Goal: Task Accomplishment & Management: Manage account settings

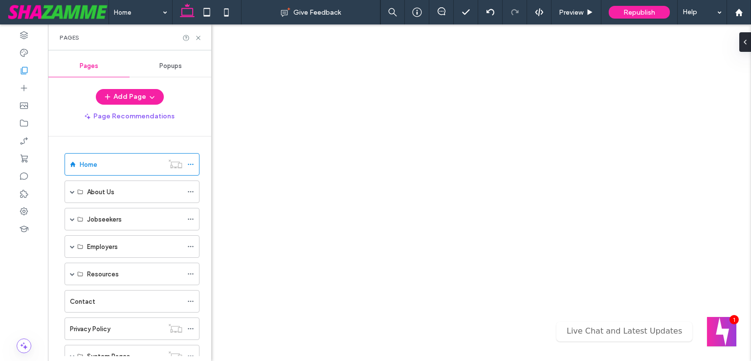
drag, startPoint x: 0, startPoint y: 0, endPoint x: 187, endPoint y: 264, distance: 323.5
click at [74, 345] on span at bounding box center [72, 356] width 5 height 22
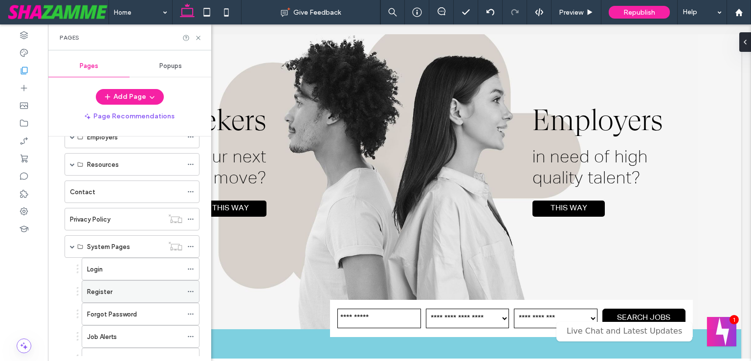
scroll to position [207, 0]
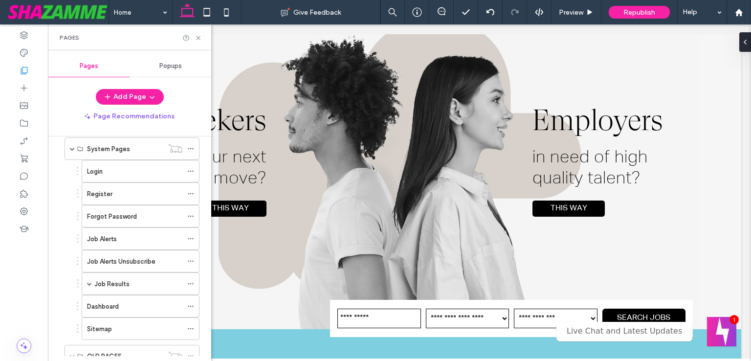
click at [91, 356] on div "Pages Popups Add Page Page Recommendations Home About Us About Us Meet The Team…" at bounding box center [129, 205] width 163 height 311
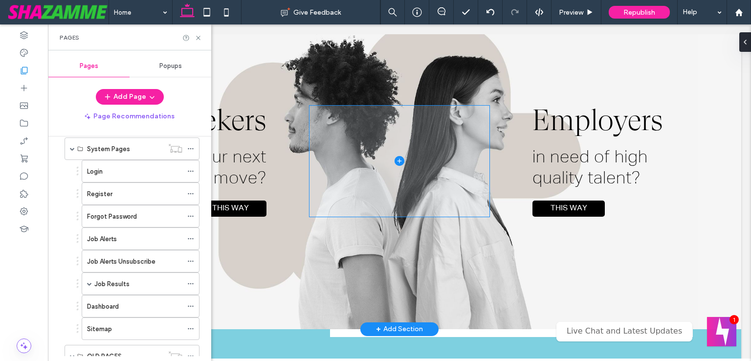
scroll to position [147, 0]
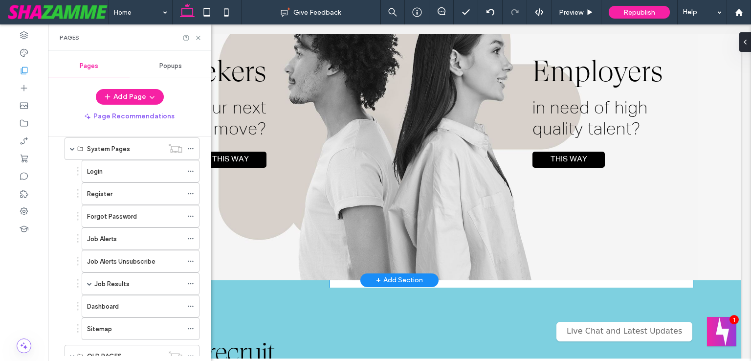
drag, startPoint x: 500, startPoint y: 287, endPoint x: 464, endPoint y: 298, distance: 38.4
click at [500, 287] on div at bounding box center [396, 287] width 676 height 5
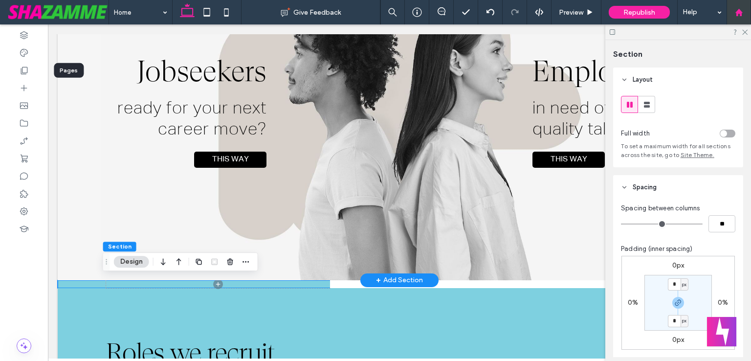
drag, startPoint x: 25, startPoint y: 69, endPoint x: 751, endPoint y: 4, distance: 728.1
click at [26, 68] on icon at bounding box center [24, 71] width 10 height 10
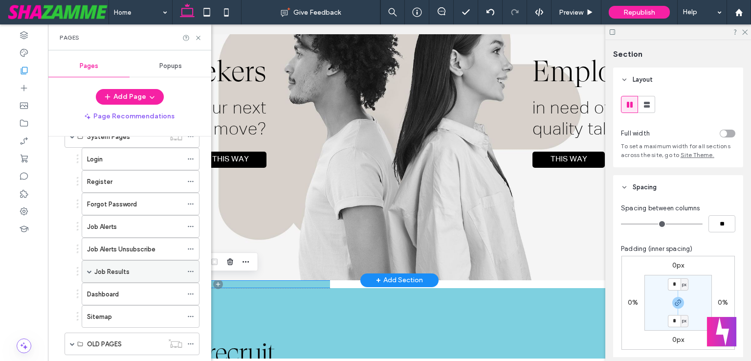
scroll to position [239, 0]
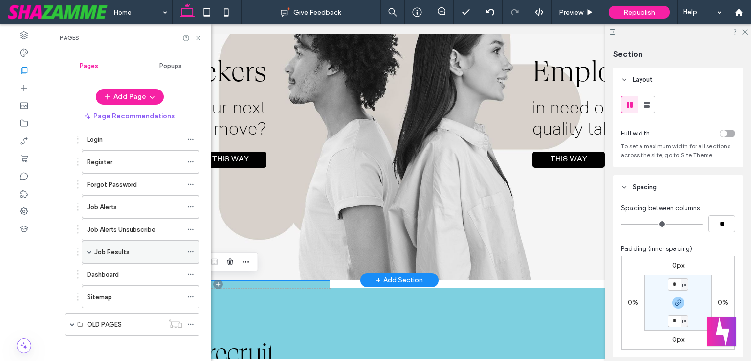
click at [88, 249] on span at bounding box center [89, 251] width 5 height 5
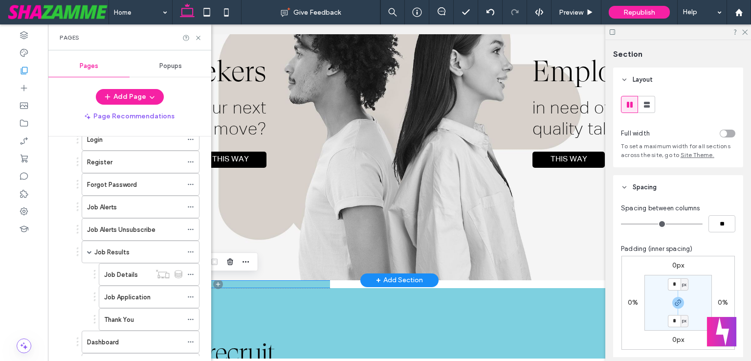
click at [145, 251] on div "Job Results" at bounding box center [138, 252] width 88 height 10
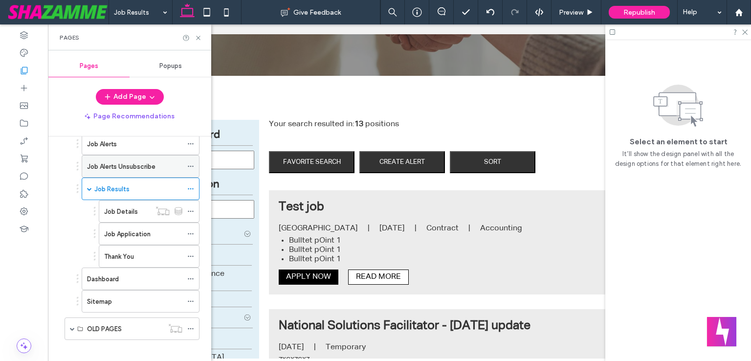
scroll to position [306, 0]
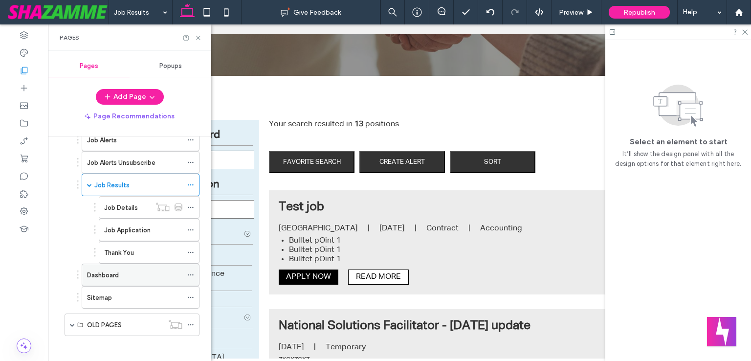
click at [149, 270] on div "Dashboard" at bounding box center [134, 275] width 95 height 10
click at [199, 38] on icon at bounding box center [198, 37] width 7 height 7
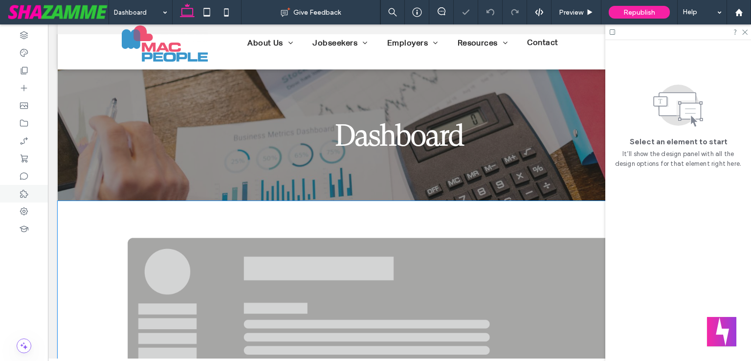
scroll to position [98, 0]
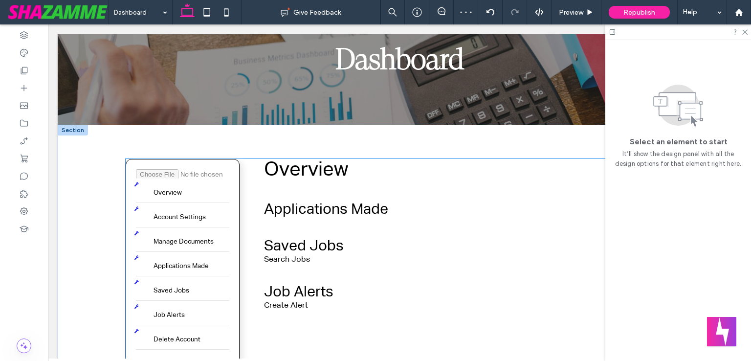
click at [228, 170] on div "Delete Overview Account Settings Manage Documents Applications Made Saved Jobs …" at bounding box center [183, 263] width 114 height 208
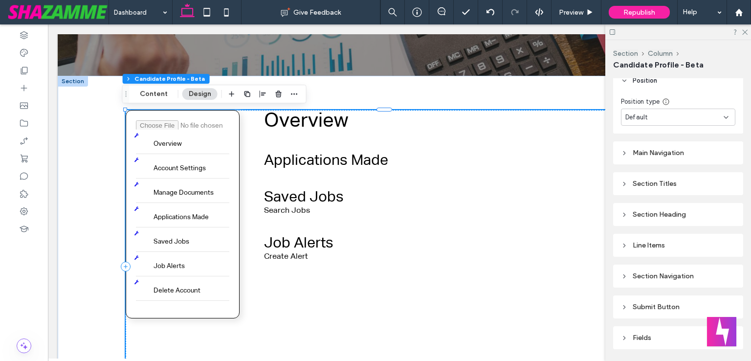
scroll to position [489, 0]
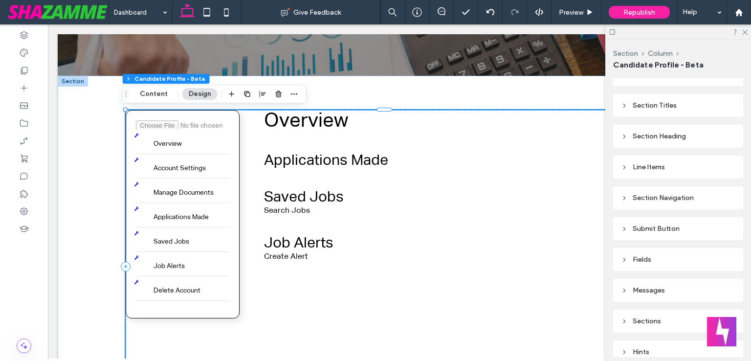
click at [629, 92] on div "Main Navigation Section Titles Section Heading Line Items Section Navigation Su…" at bounding box center [678, 211] width 130 height 313
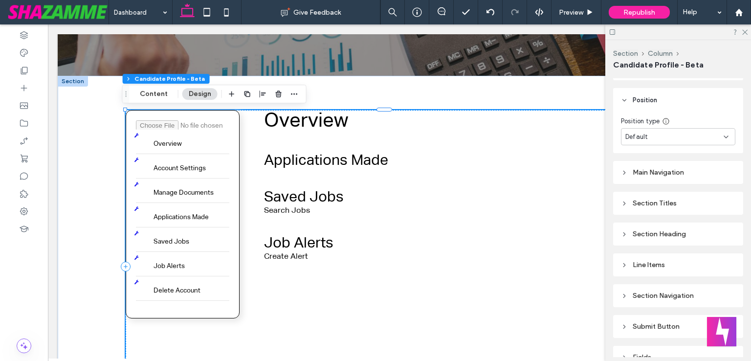
click at [619, 173] on div "Main Navigation" at bounding box center [678, 172] width 130 height 23
click at [626, 170] on icon at bounding box center [624, 172] width 7 height 7
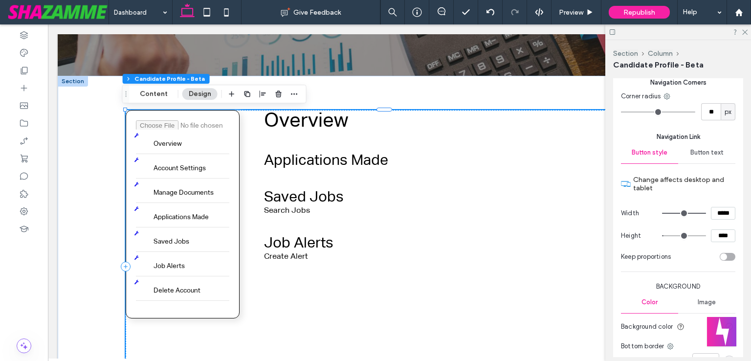
scroll to position [734, 0]
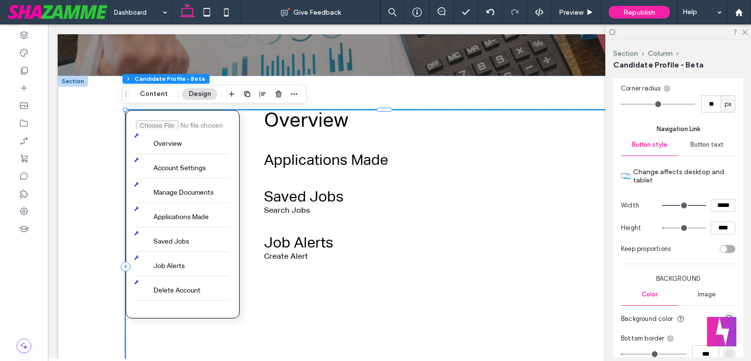
click at [708, 141] on span "Button text" at bounding box center [706, 145] width 33 height 8
type input "*"
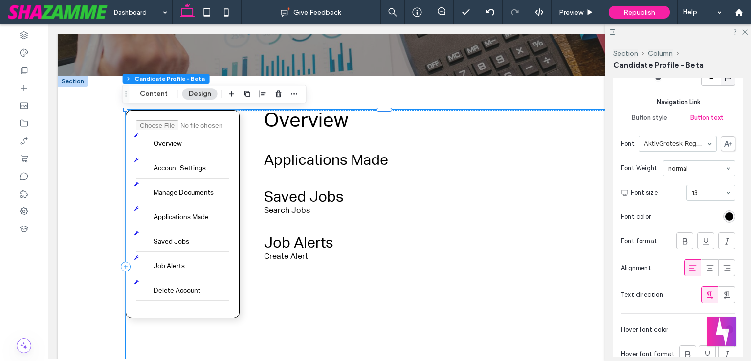
scroll to position [782, 0]
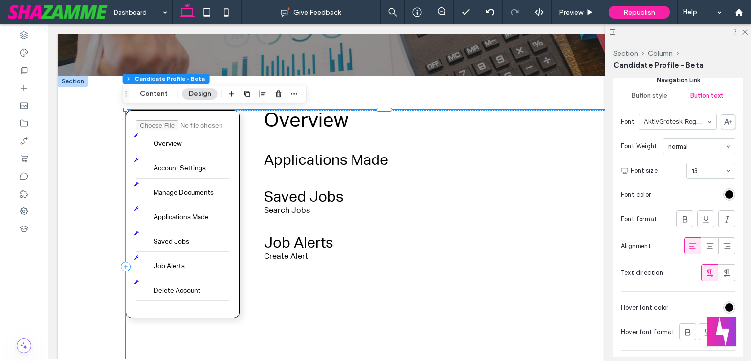
drag, startPoint x: 694, startPoint y: 155, endPoint x: 695, endPoint y: 162, distance: 7.5
click at [694, 161] on div "Font AktivGrotesk-Regular Font Weight normal Font size 13 Font color Font forma…" at bounding box center [678, 197] width 114 height 177
type input "**"
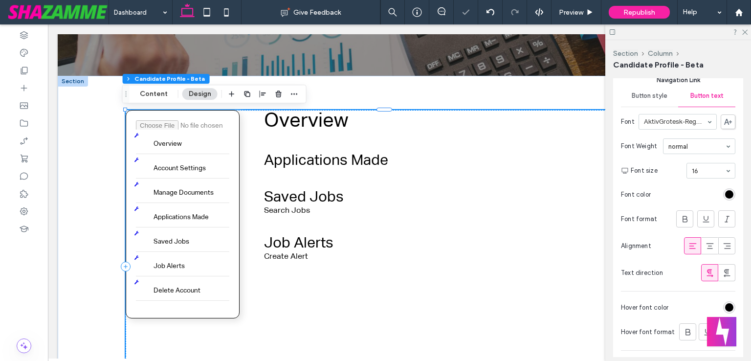
type input "*"
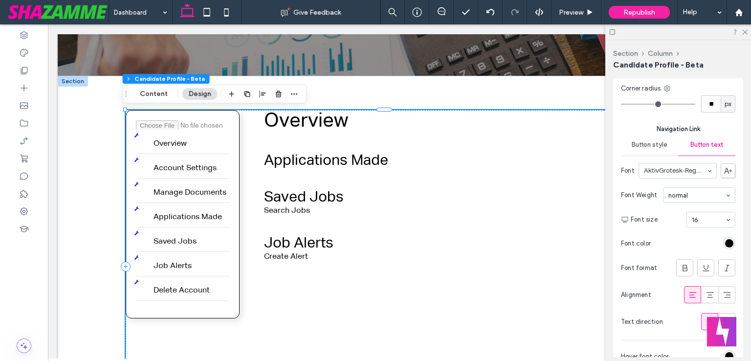
click at [630, 142] on div "Button style" at bounding box center [649, 145] width 57 height 22
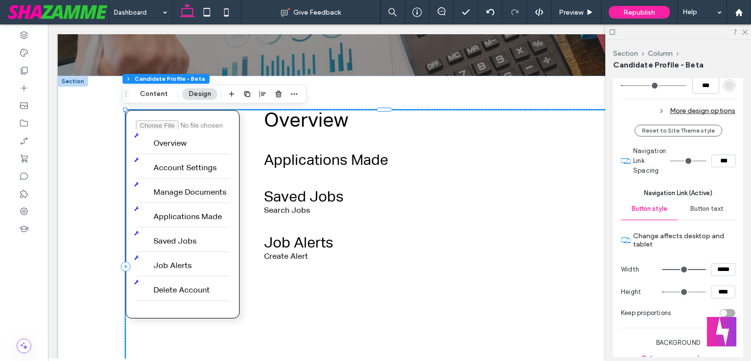
scroll to position [1027, 0]
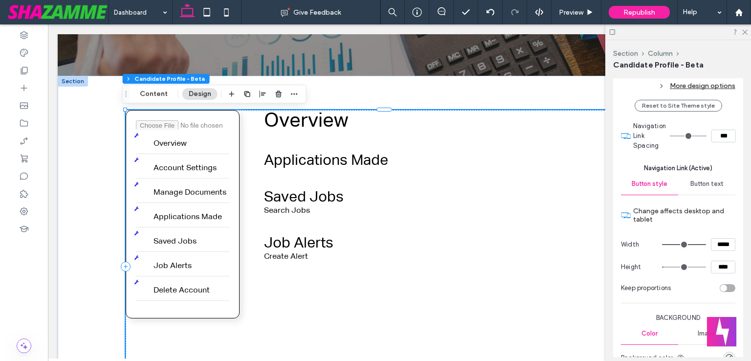
click at [702, 180] on span "Button text" at bounding box center [706, 184] width 33 height 8
type input "*"
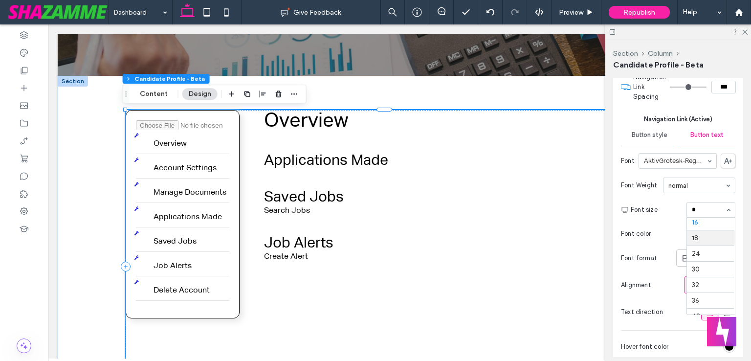
scroll to position [0, 0]
type input "**"
type input "*"
click at [698, 211] on input at bounding box center [708, 209] width 33 height 7
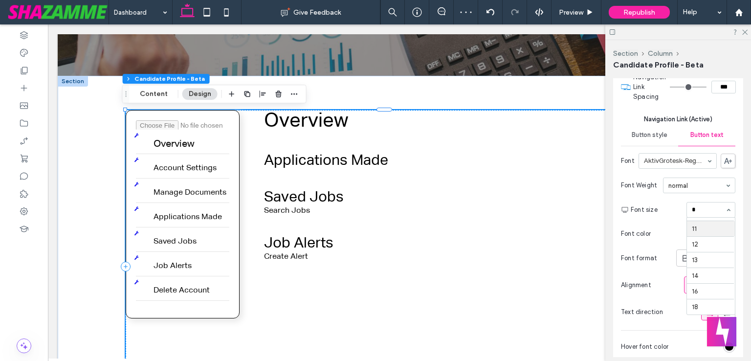
scroll to position [15, 0]
type input "**"
type input "*"
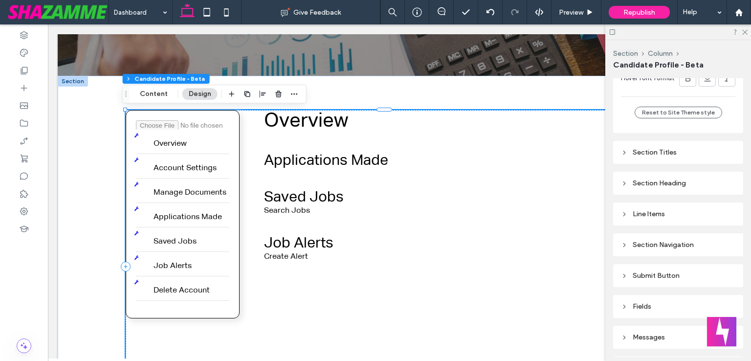
scroll to position [1369, 0]
click at [635, 153] on div "Section Titles" at bounding box center [678, 152] width 114 height 8
type input "*"
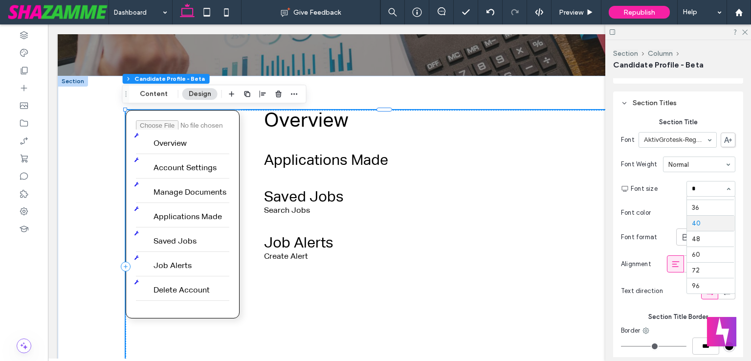
scroll to position [0, 0]
type input "**"
type input "*"
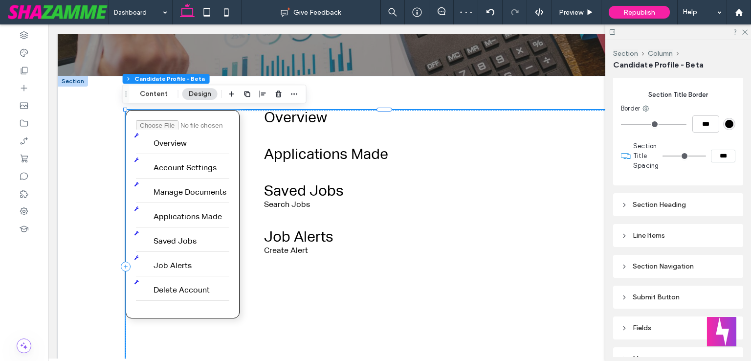
scroll to position [1663, 0]
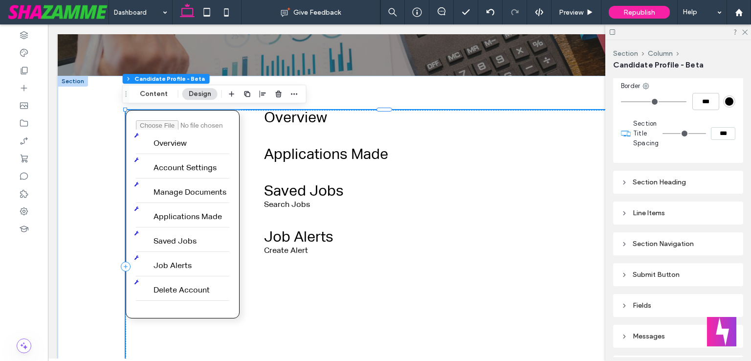
click at [633, 185] on div "Section Heading" at bounding box center [678, 182] width 114 height 8
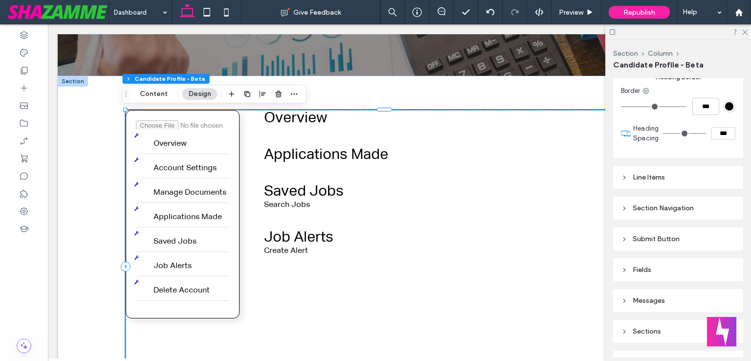
scroll to position [2005, 0]
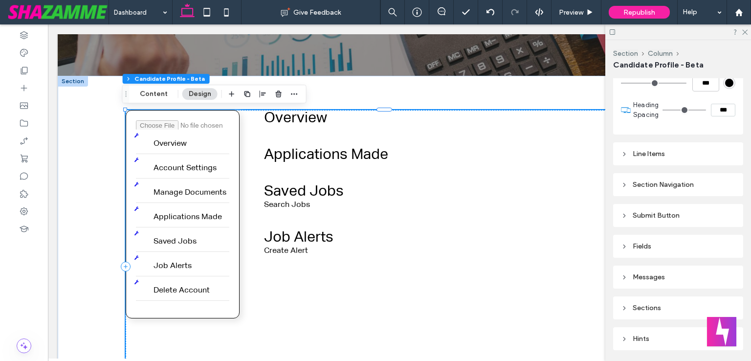
click at [645, 156] on div "Line Items" at bounding box center [678, 154] width 114 height 8
type input "*"
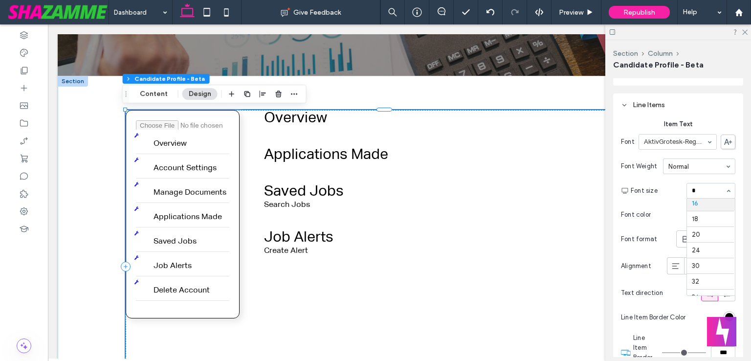
scroll to position [0, 0]
type input "**"
type input "*"
click at [702, 187] on input at bounding box center [708, 190] width 33 height 7
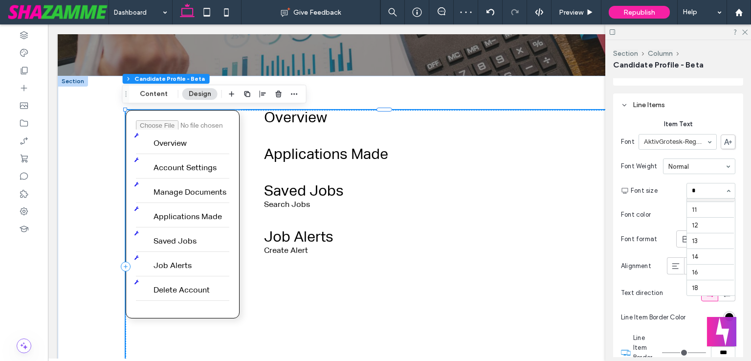
type input "**"
type input "*"
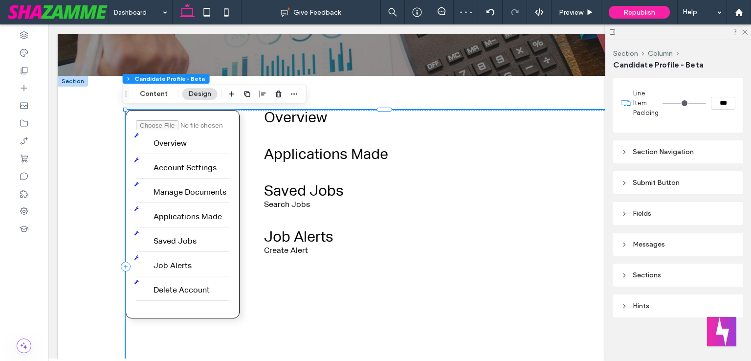
click at [683, 148] on div "Section Navigation" at bounding box center [678, 152] width 114 height 8
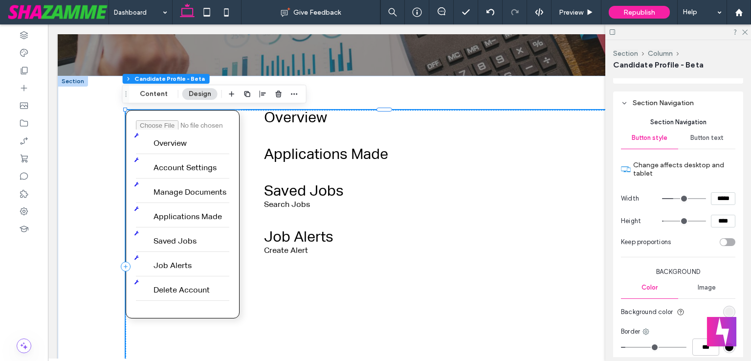
click at [712, 134] on span "Button text" at bounding box center [706, 138] width 33 height 8
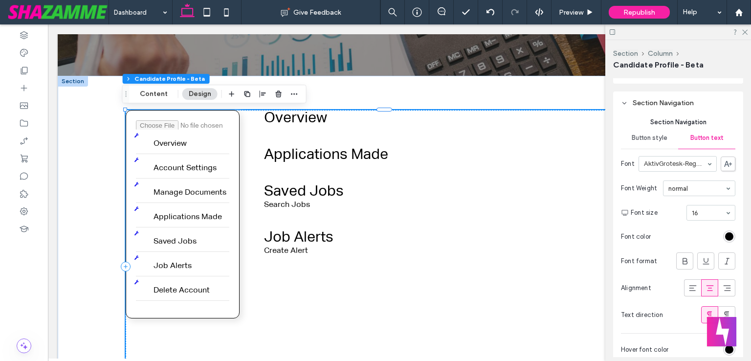
click at [649, 135] on span "Button style" at bounding box center [650, 138] width 36 height 8
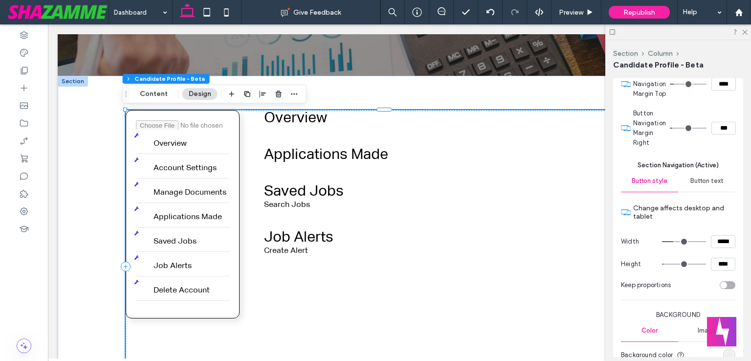
scroll to position [2787, 0]
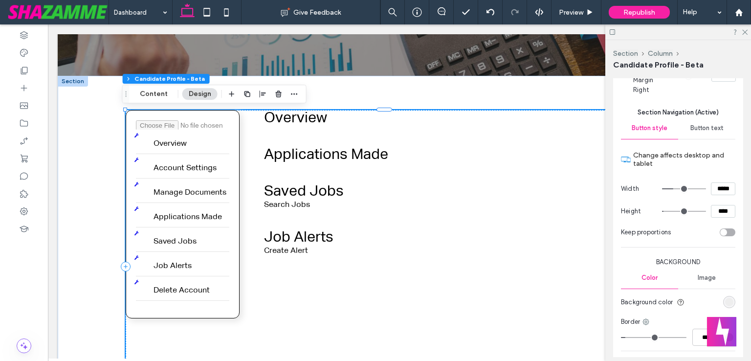
click at [710, 132] on span "Button text" at bounding box center [706, 128] width 33 height 8
type input "*"
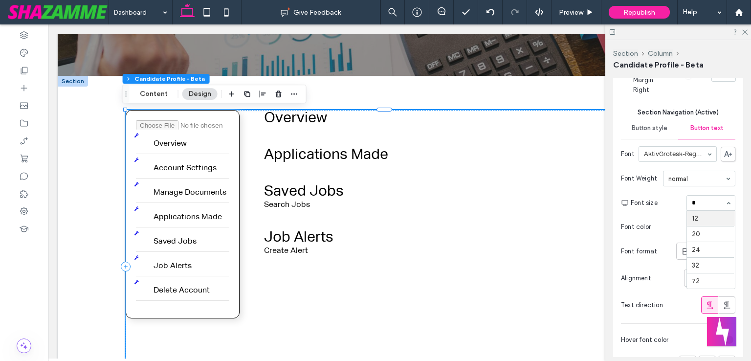
type input "**"
type input "*"
click at [701, 206] on input at bounding box center [708, 203] width 33 height 7
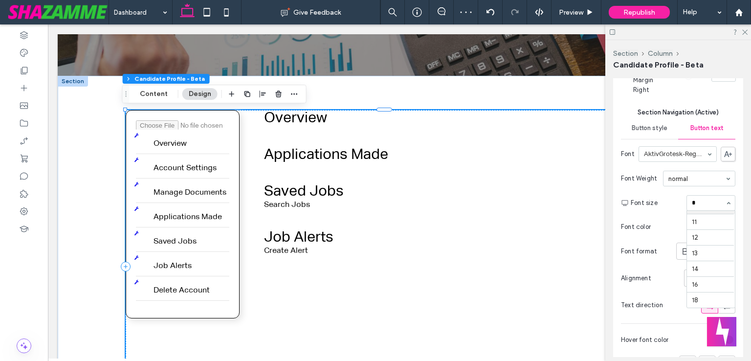
type input "**"
type input "*"
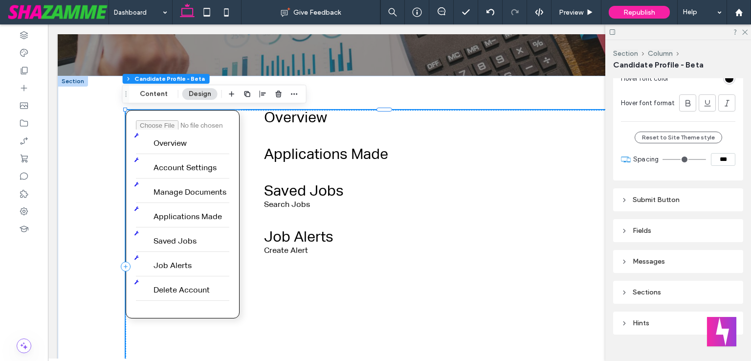
scroll to position [3080, 0]
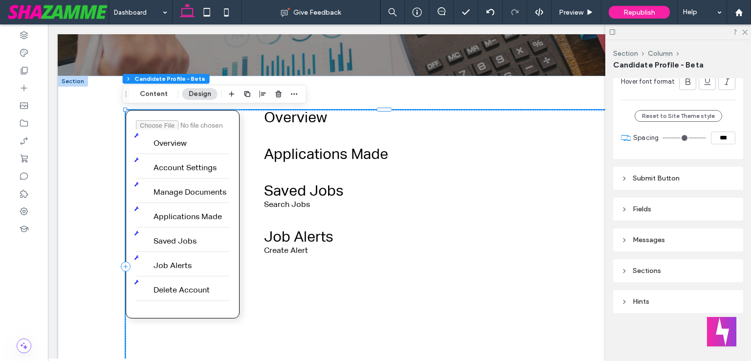
click at [624, 182] on div "Submit Button" at bounding box center [678, 178] width 114 height 13
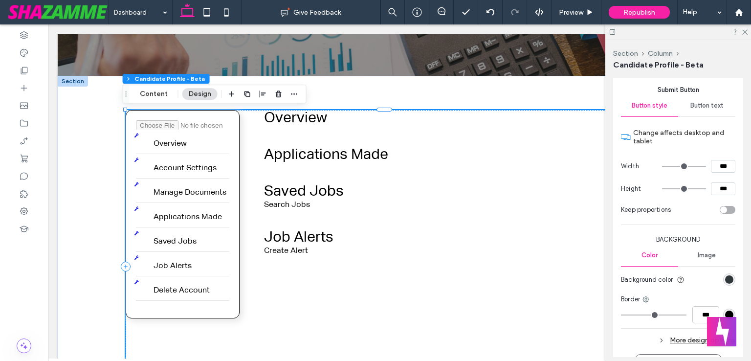
drag, startPoint x: 709, startPoint y: 111, endPoint x: 706, endPoint y: 122, distance: 12.1
click at [709, 111] on div "Button text" at bounding box center [706, 106] width 57 height 22
type input "*"
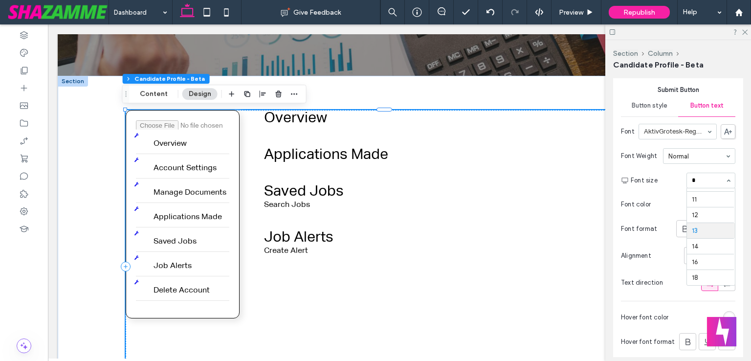
type input "**"
type input "*"
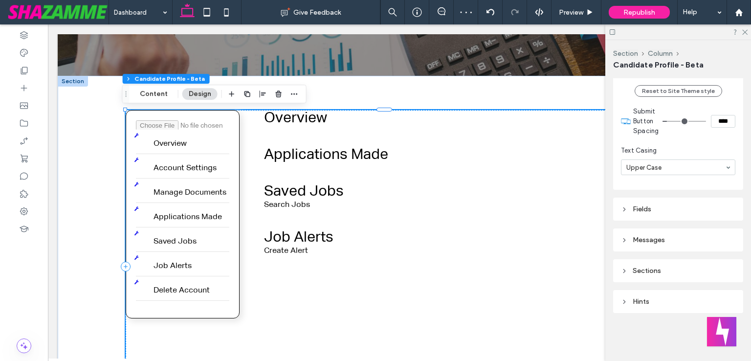
click at [648, 213] on div "Fields" at bounding box center [678, 209] width 114 height 8
type input "*"
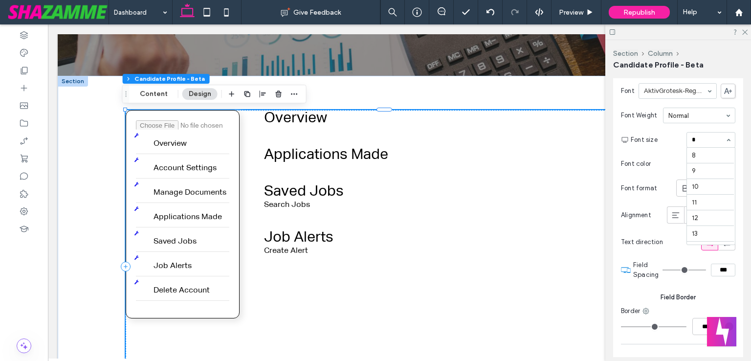
type input "**"
type input "*"
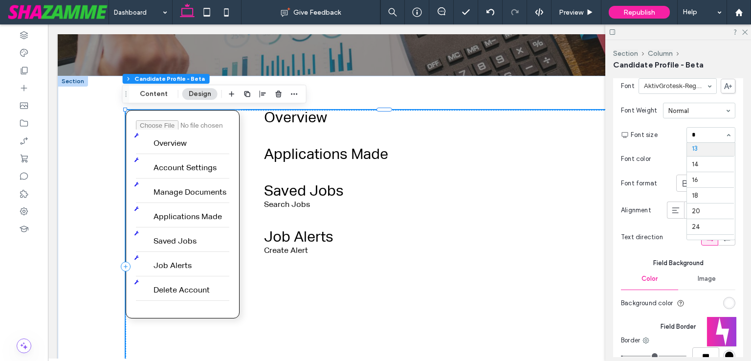
type input "**"
type input "*"
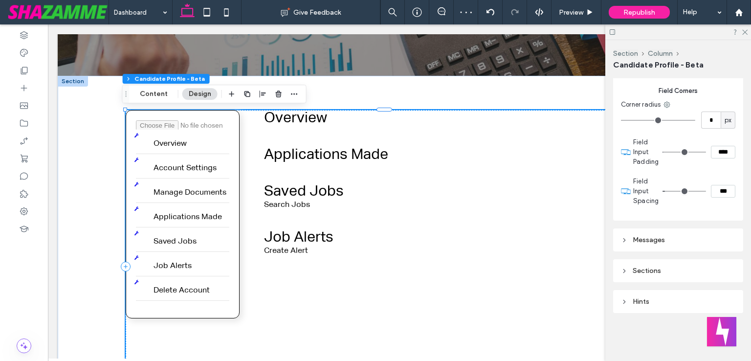
click at [632, 241] on div "Messages" at bounding box center [678, 240] width 114 height 8
type input "*"
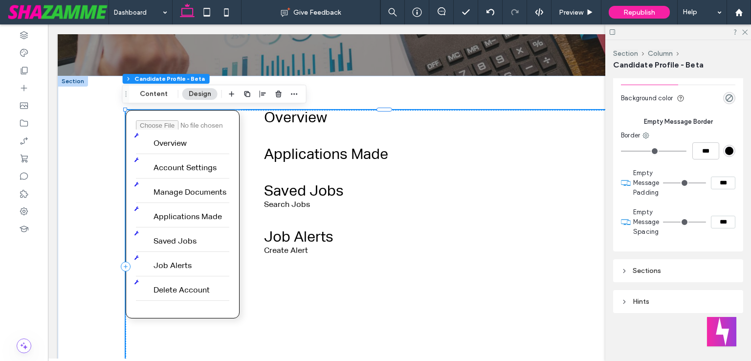
scroll to position [4605, 0]
click at [626, 271] on icon at bounding box center [624, 270] width 7 height 7
type input "*"
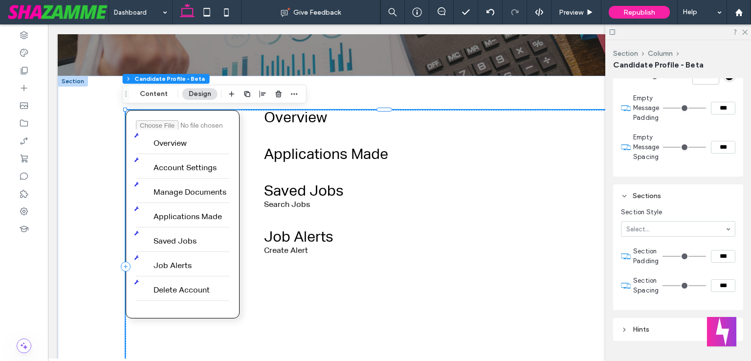
scroll to position [4707, 0]
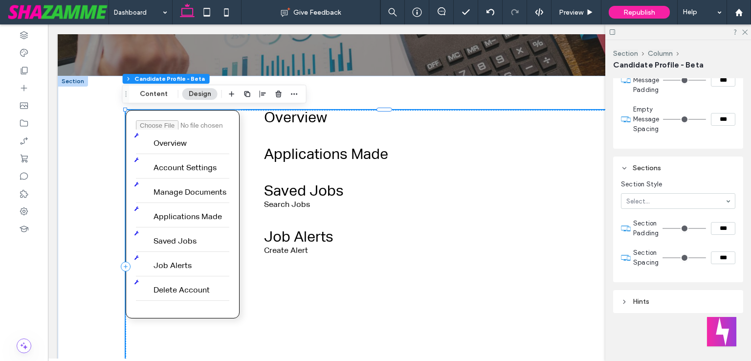
drag, startPoint x: 616, startPoint y: 303, endPoint x: 637, endPoint y: 292, distance: 23.6
click at [617, 302] on div "Hints" at bounding box center [678, 301] width 130 height 23
click at [628, 302] on div "Hints" at bounding box center [678, 301] width 114 height 8
type input "*"
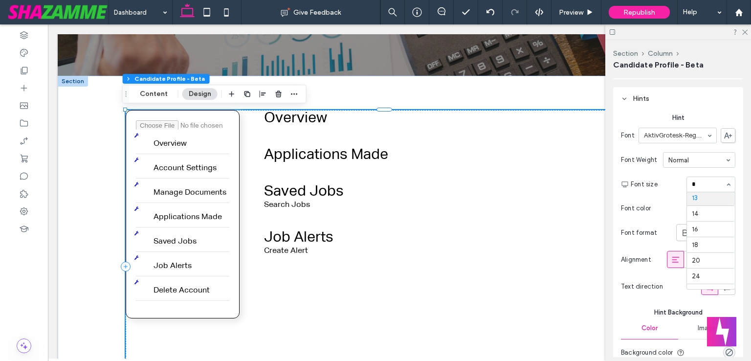
type input "**"
type input "*"
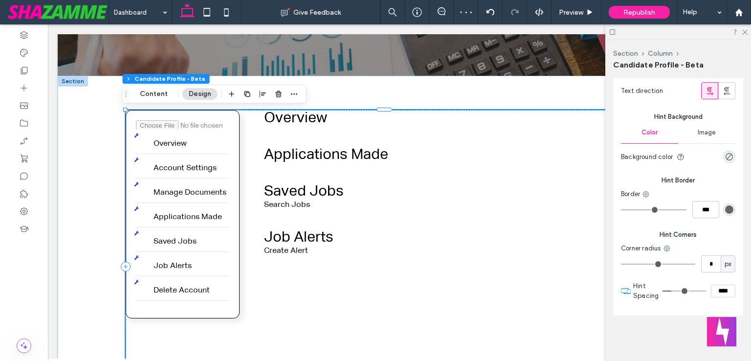
scroll to position [5107, 0]
click at [313, 153] on div "Applications Made" at bounding box center [448, 155] width 369 height 17
click at [235, 217] on div "Delete Overview Account Settings Manage Documents Applications Made Saved Jobs …" at bounding box center [183, 214] width 114 height 208
click at [218, 126] on input "file" at bounding box center [182, 124] width 93 height 9
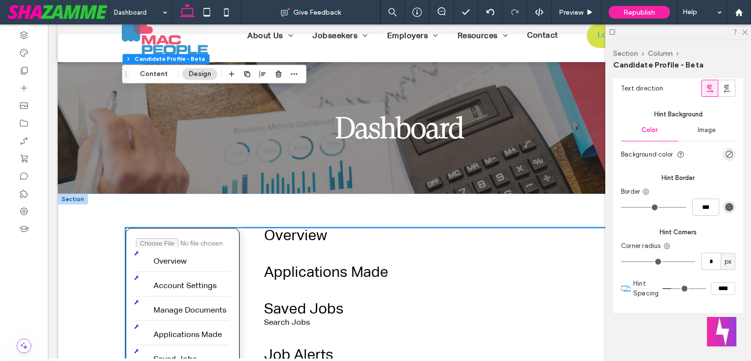
scroll to position [293, 0]
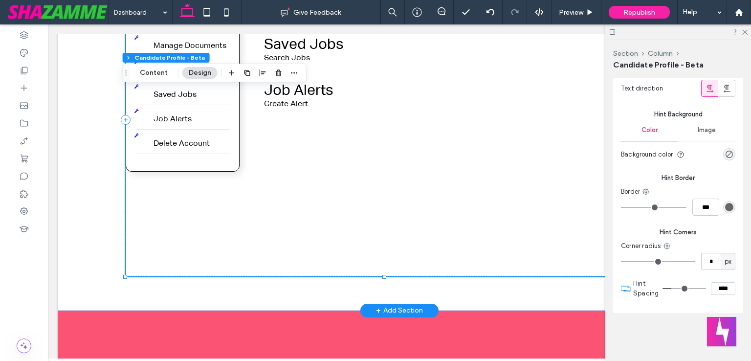
click at [305, 187] on div "Delete Overview Account Settings Manage Documents Applications Made Saved Jobs …" at bounding box center [384, 119] width 517 height 313
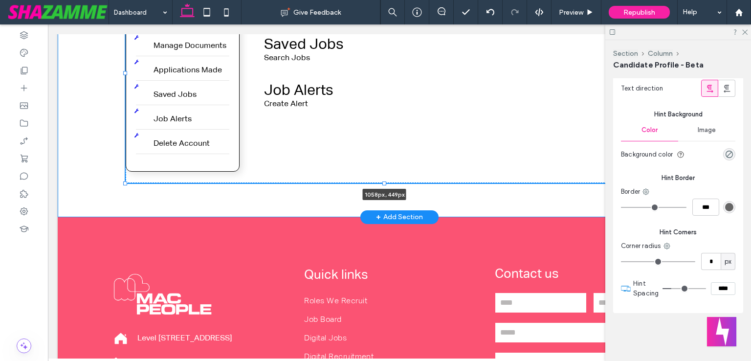
drag, startPoint x: 381, startPoint y: 274, endPoint x: 381, endPoint y: 181, distance: 93.4
click at [382, 181] on div at bounding box center [384, 183] width 4 height 4
type input "***"
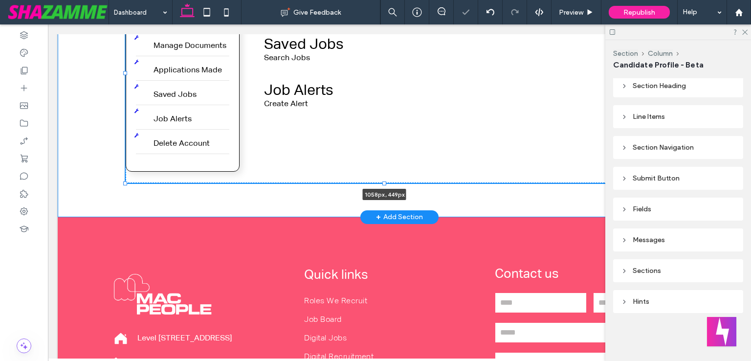
type input "***"
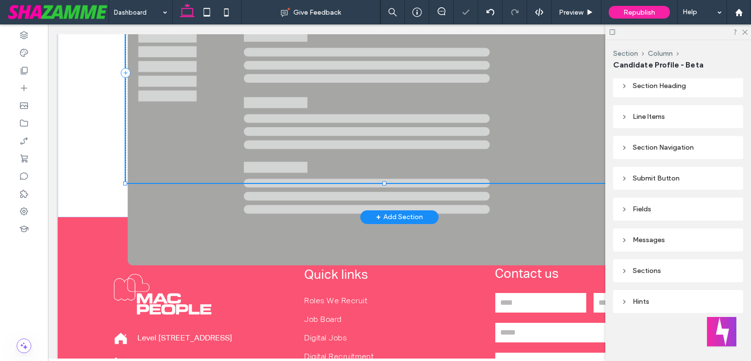
scroll to position [538, 0]
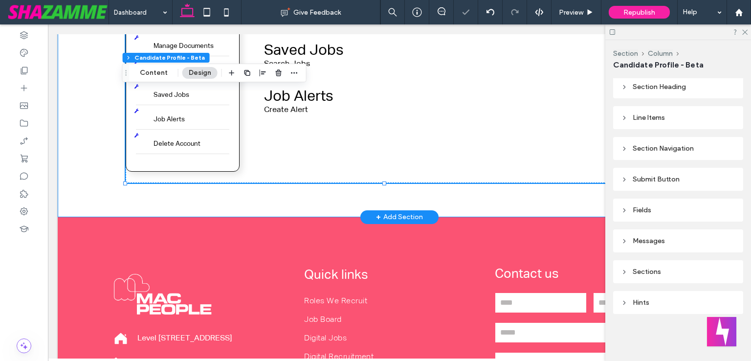
click at [303, 202] on div "Delete Overview Account Settings Manage Documents Applications Made Saved Jobs …" at bounding box center [399, 73] width 587 height 288
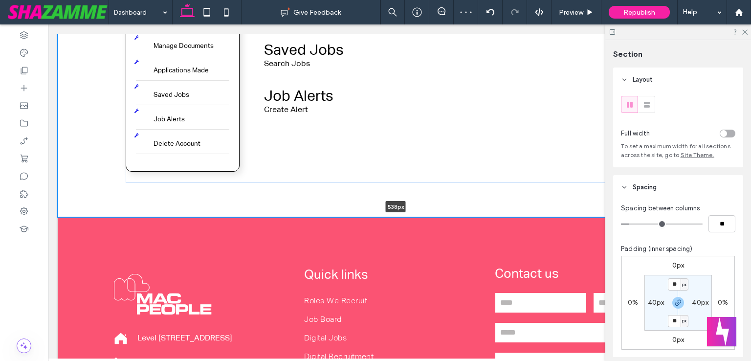
drag, startPoint x: 309, startPoint y: 216, endPoint x: 317, endPoint y: 191, distance: 26.1
click at [317, 191] on div "Delete Overview Account Settings Manage Documents Applications Made Saved Jobs …" at bounding box center [400, 73] width 684 height 288
type input "***"
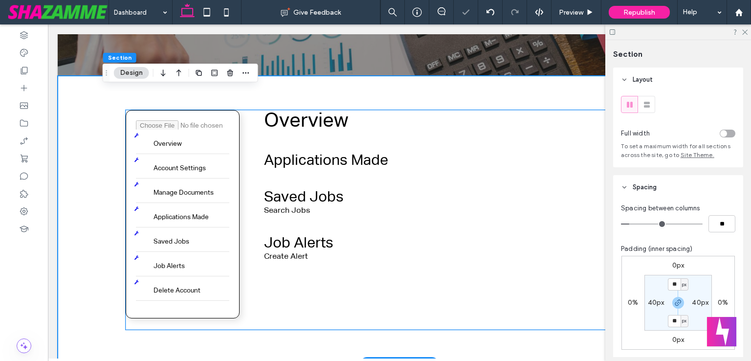
scroll to position [196, 0]
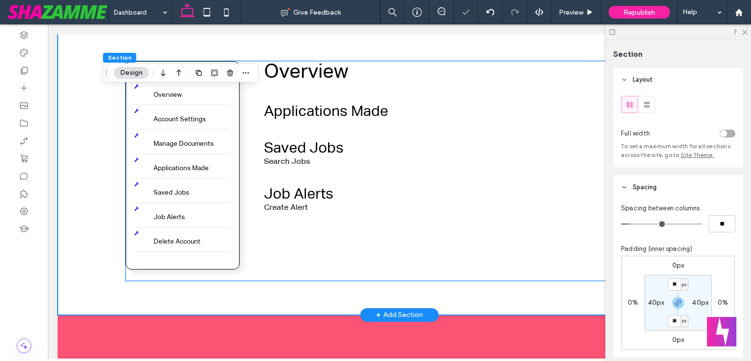
click at [262, 233] on div "Delete Overview Account Settings Manage Documents Applications Made Saved Jobs …" at bounding box center [384, 170] width 517 height 218
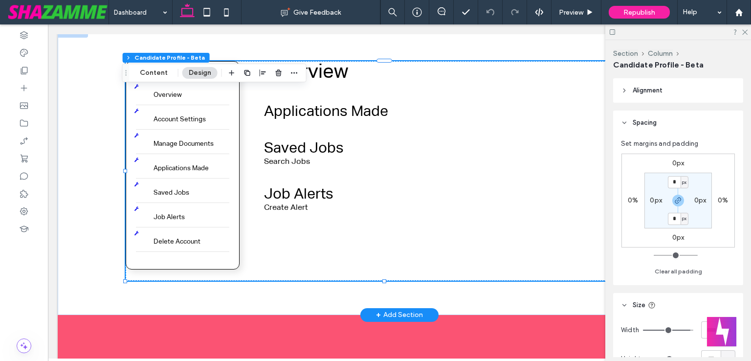
click at [736, 69] on div "Candidate Profile - Beta" at bounding box center [678, 65] width 130 height 11
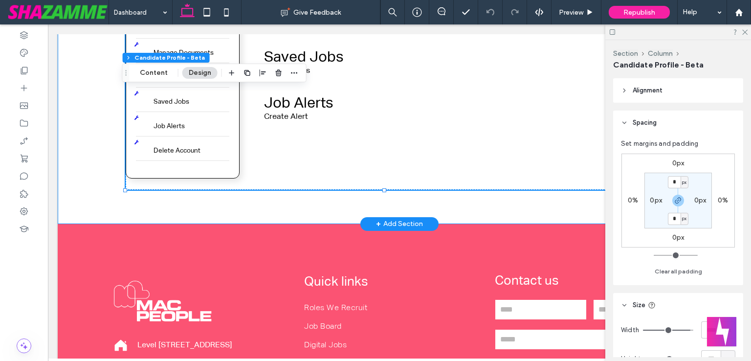
scroll to position [98, 0]
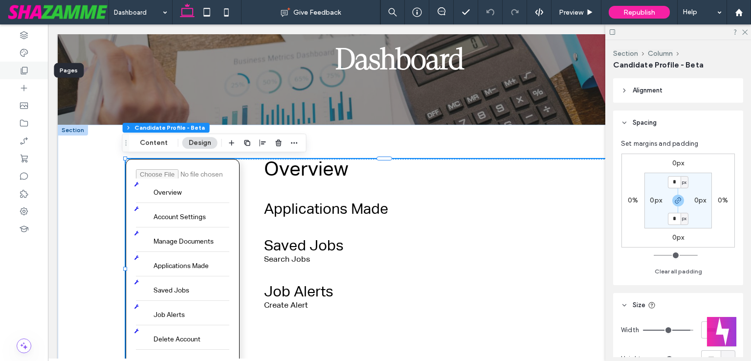
click at [25, 69] on icon at bounding box center [24, 71] width 10 height 10
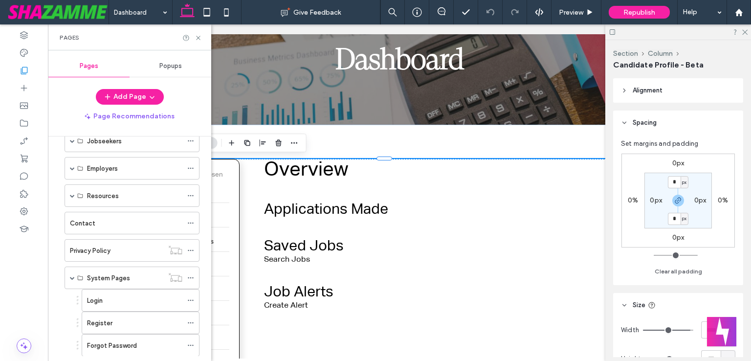
scroll to position [293, 0]
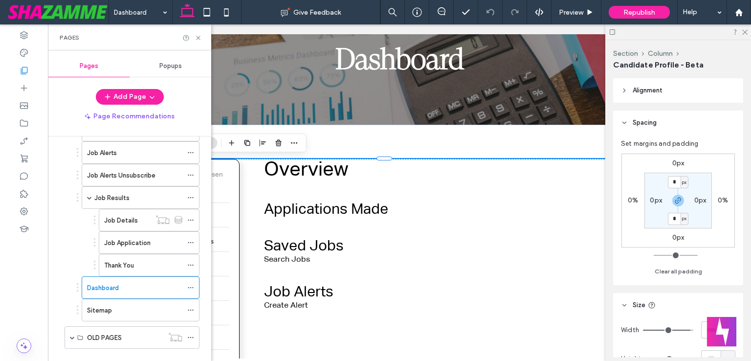
click at [692, 110] on div "Alignment Spacing Set margins and padding 0px 0% 0px 0% * px 0px * px 0px Clear…" at bounding box center [681, 217] width 136 height 279
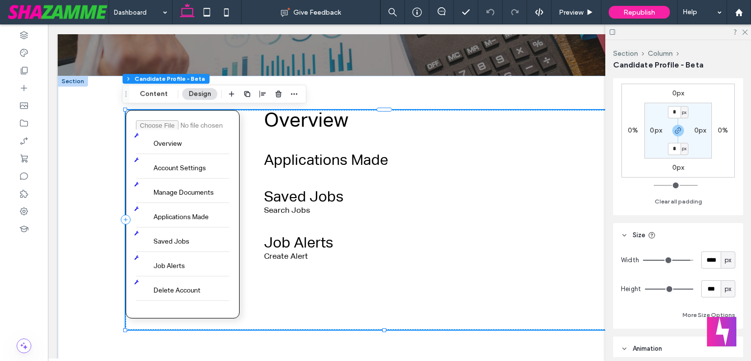
scroll to position [147, 0]
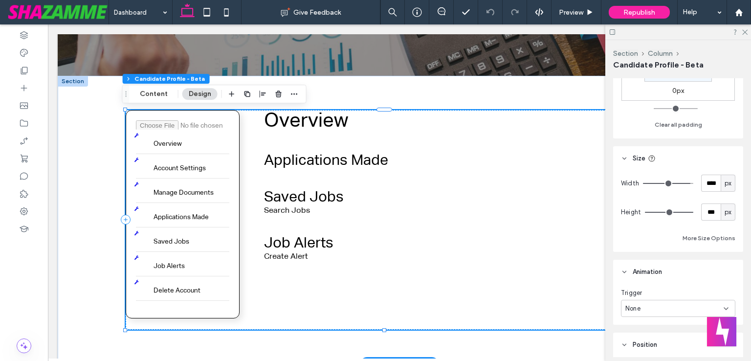
click at [307, 146] on section "Overview Applications Made No applications submitted Saved Jobs No jobs saved S…" at bounding box center [448, 186] width 369 height 152
drag, startPoint x: 201, startPoint y: 93, endPoint x: 299, endPoint y: 166, distance: 121.7
click at [201, 93] on button "Design" at bounding box center [199, 94] width 35 height 12
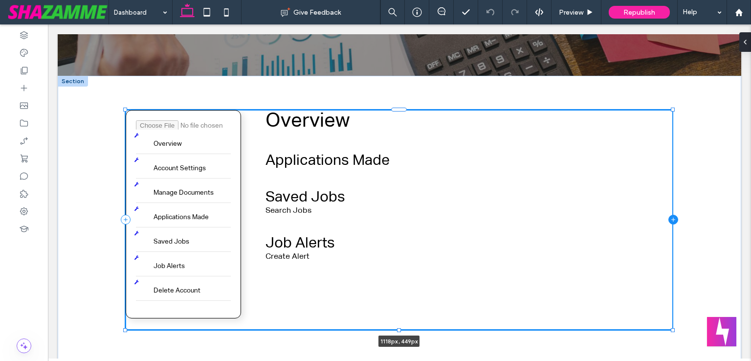
drag, startPoint x: 638, startPoint y: 219, endPoint x: 668, endPoint y: 216, distance: 29.5
click at [668, 216] on div "Delete Overview Account Settings Manage Documents Applications Made Saved Jobs …" at bounding box center [399, 220] width 587 height 288
type input "****"
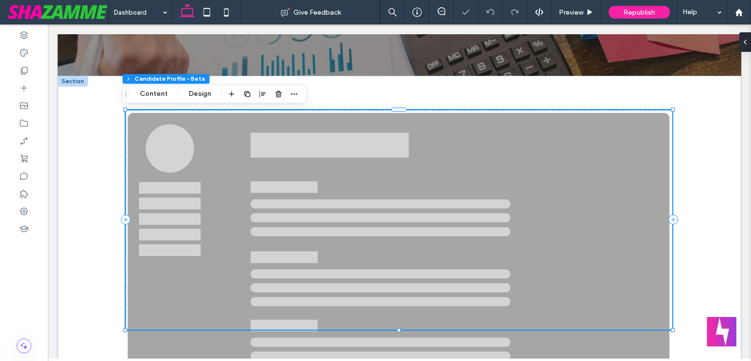
click at [48, 24] on section "Overview Applications Made No applications submitted Saved Jobs No jobs saved S…" at bounding box center [48, 24] width 0 height 0
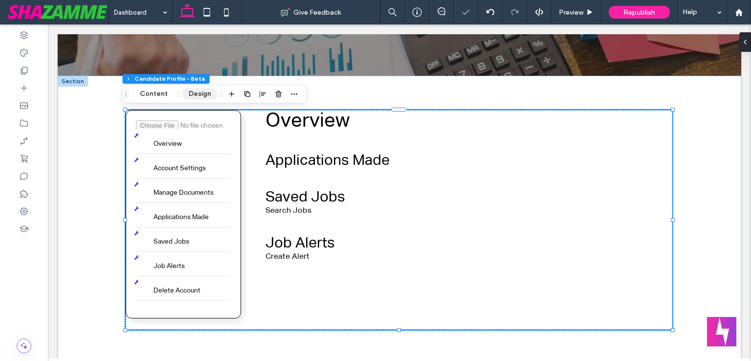
click at [202, 92] on button "Design" at bounding box center [199, 94] width 35 height 12
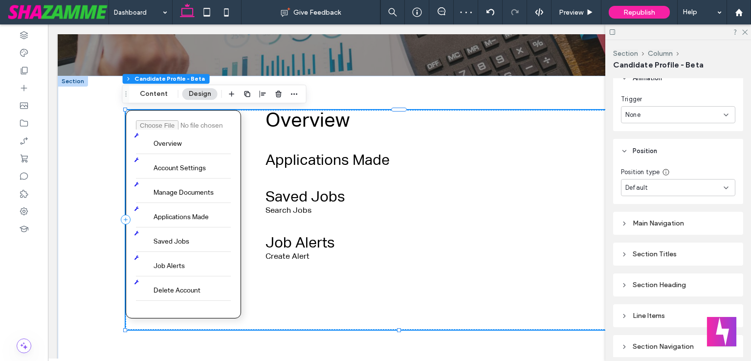
scroll to position [342, 0]
click at [639, 207] on div "Main Navigation Section Titles Section Heading Line Items Section Navigation Su…" at bounding box center [678, 358] width 130 height 313
drag, startPoint x: 636, startPoint y: 219, endPoint x: 632, endPoint y: 243, distance: 23.7
click at [636, 218] on div "Main Navigation" at bounding box center [678, 221] width 114 height 8
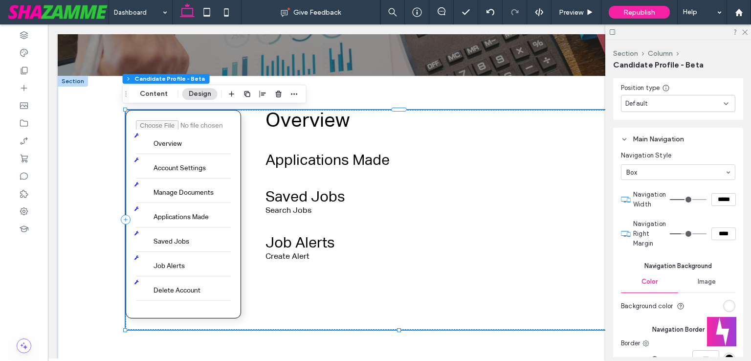
scroll to position [489, 0]
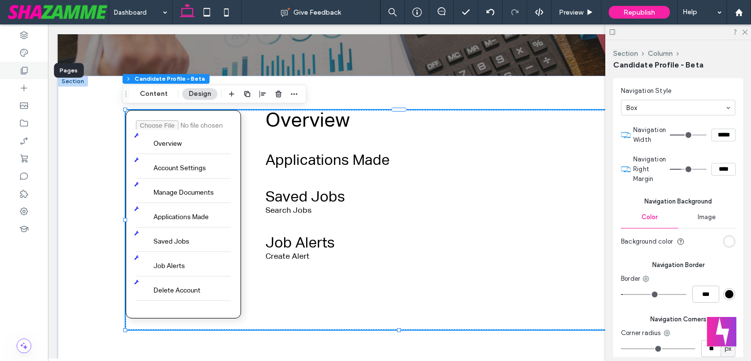
click at [35, 70] on div at bounding box center [24, 71] width 48 height 18
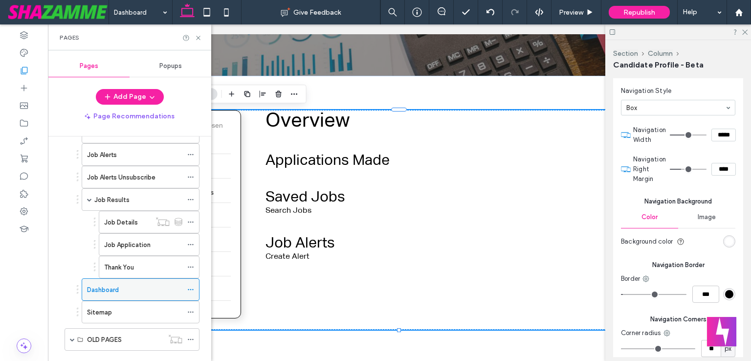
scroll to position [293, 0]
click at [131, 219] on label "Job Details" at bounding box center [121, 220] width 34 height 17
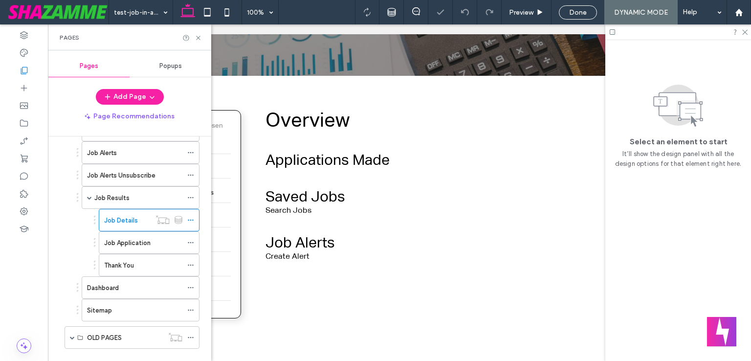
click at [141, 232] on div "Job Application" at bounding box center [143, 243] width 78 height 22
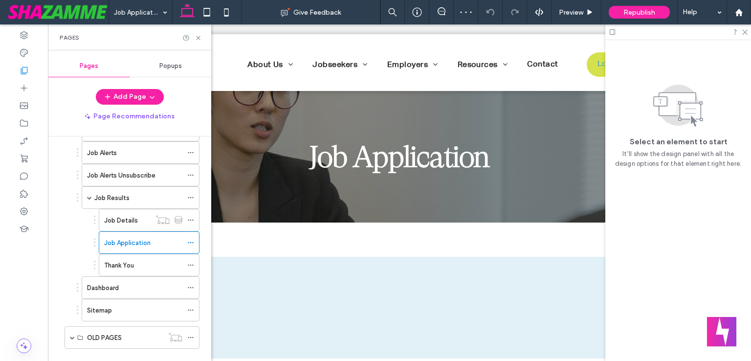
scroll to position [196, 0]
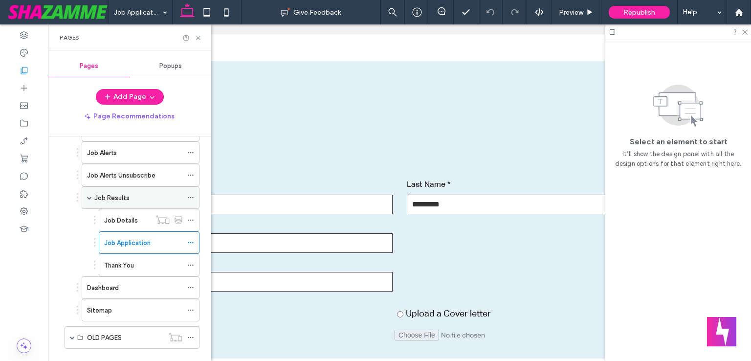
click at [147, 193] on div "Job Results" at bounding box center [138, 198] width 88 height 10
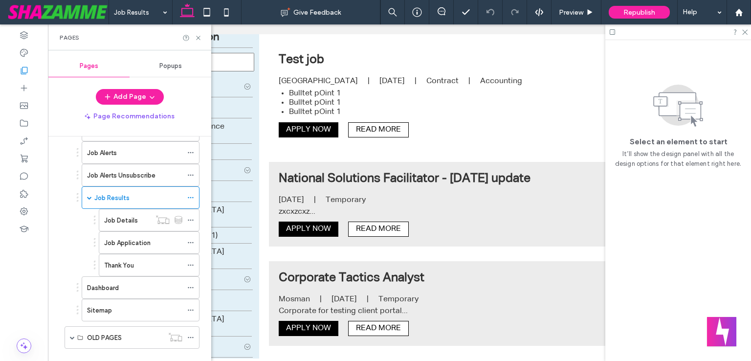
scroll to position [293, 0]
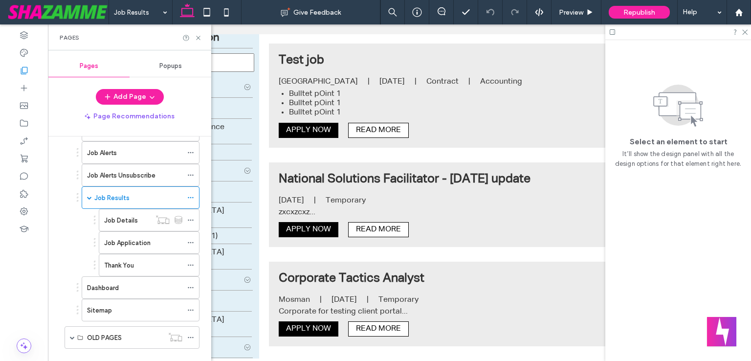
click at [702, 187] on div "Select an element to start It’ll show the design panel with all the design opti…" at bounding box center [678, 200] width 146 height 321
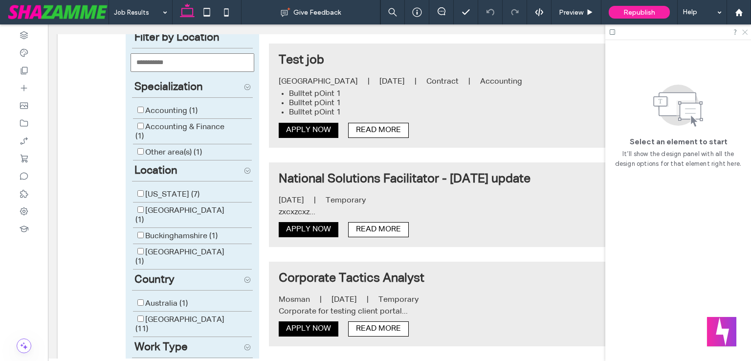
click at [747, 32] on icon at bounding box center [744, 31] width 6 height 6
